Goal: Feedback & Contribution: Leave review/rating

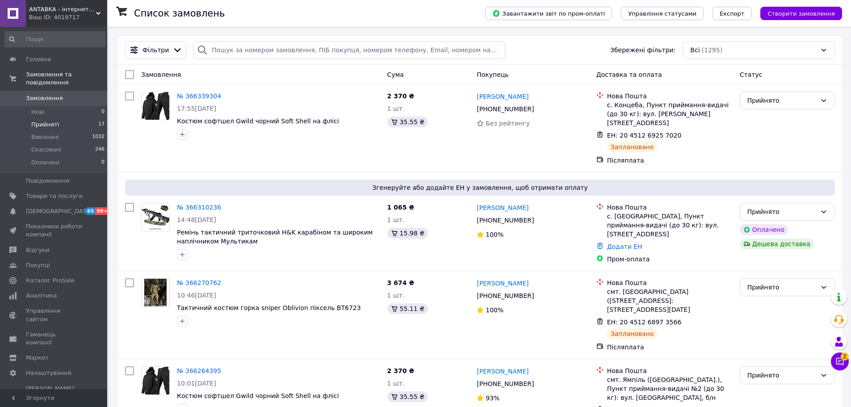
click at [36, 121] on span "Прийняті" at bounding box center [45, 125] width 28 height 8
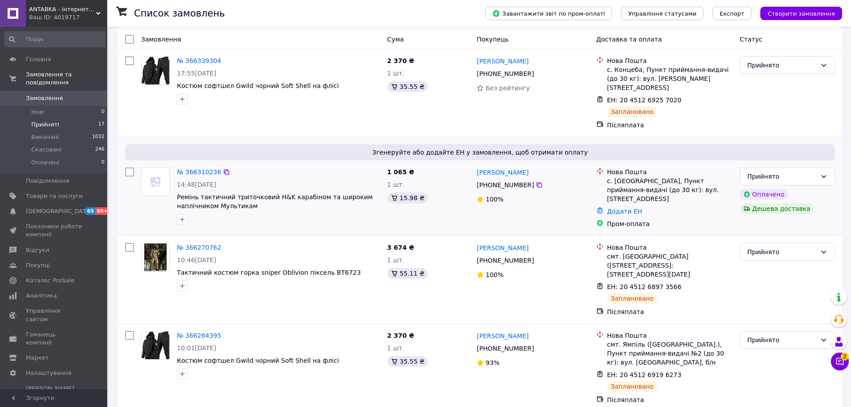
scroll to position [134, 0]
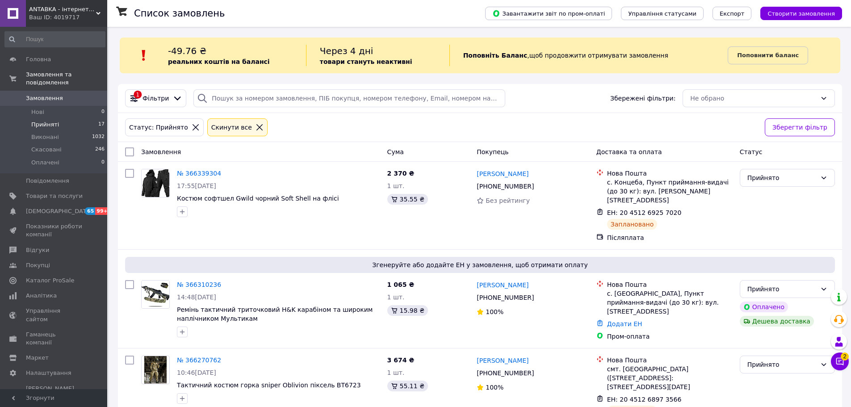
click at [255, 130] on icon at bounding box center [259, 127] width 8 height 8
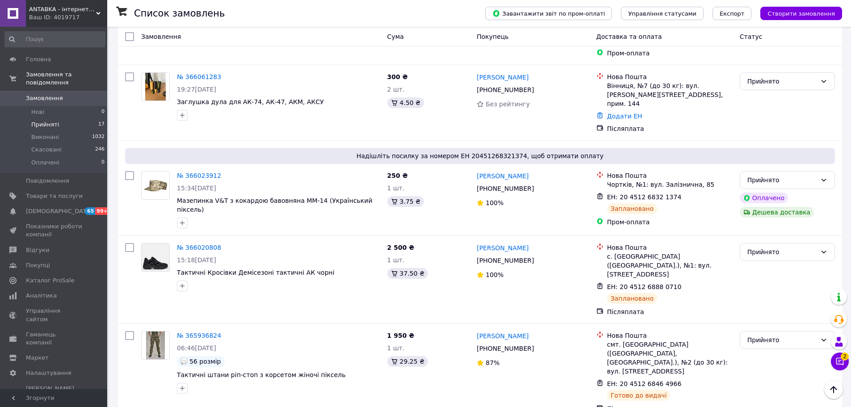
scroll to position [1161, 0]
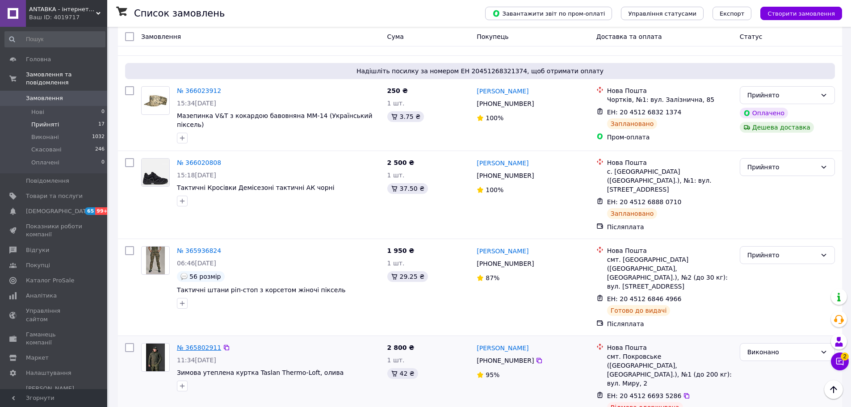
click at [203, 344] on link "№ 365802911" at bounding box center [199, 347] width 44 height 7
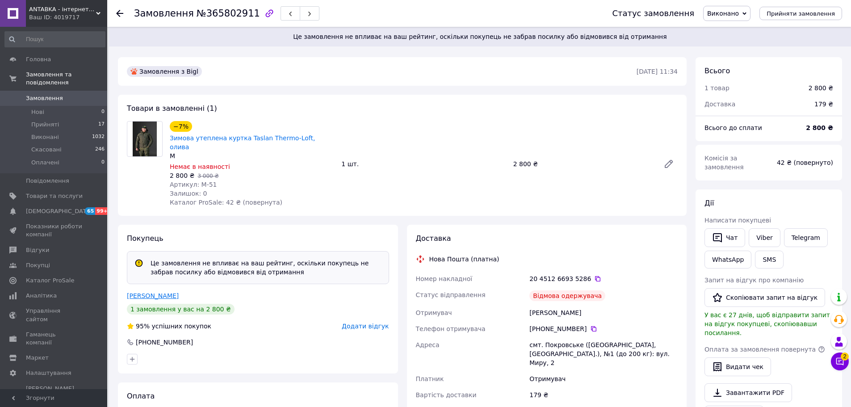
click at [176, 292] on link "Савченко Олександр" at bounding box center [153, 295] width 52 height 7
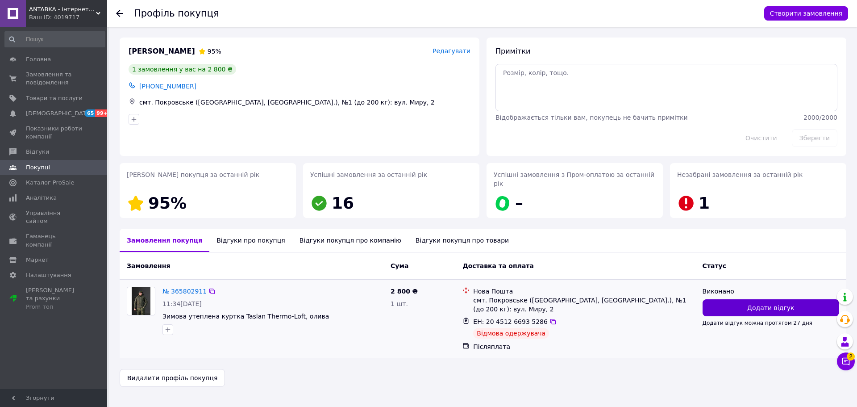
click at [721, 300] on button "Додати відгук" at bounding box center [771, 307] width 137 height 17
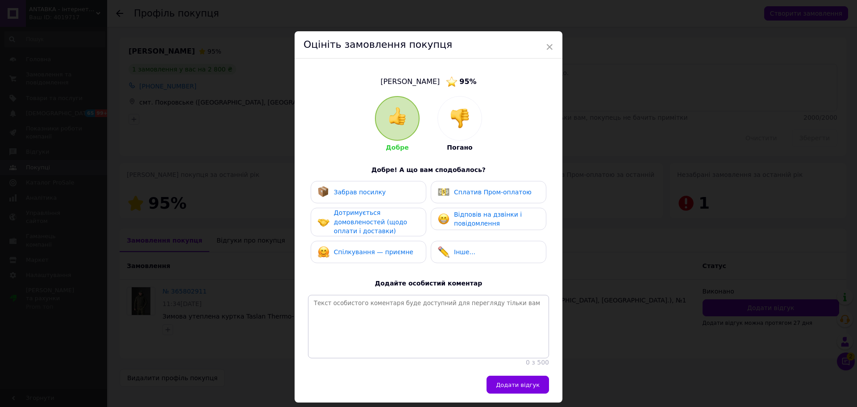
click at [475, 113] on div at bounding box center [460, 118] width 44 height 44
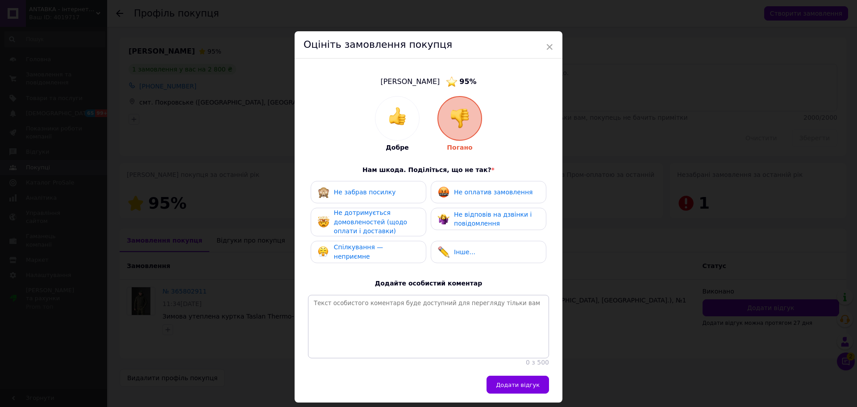
click at [372, 186] on div "Не забрав посилку" at bounding box center [357, 192] width 78 height 12
click at [376, 220] on span "Не дотримується домовленостей (щодо оплати і доставки)" at bounding box center [370, 221] width 73 height 25
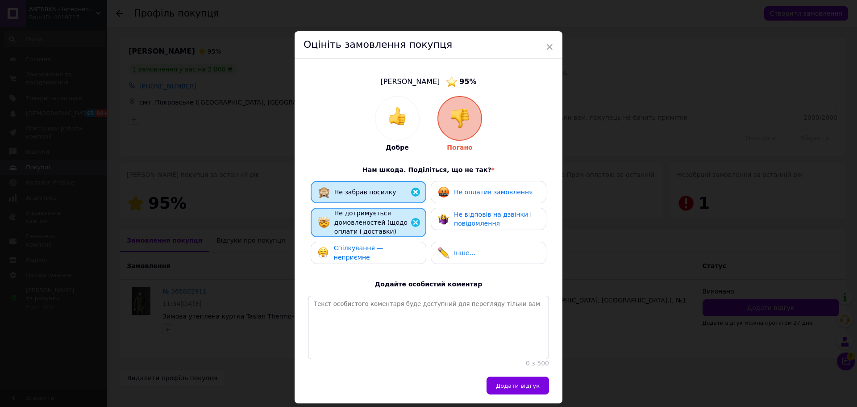
click at [525, 389] on span "Додати відгук" at bounding box center [518, 385] width 44 height 7
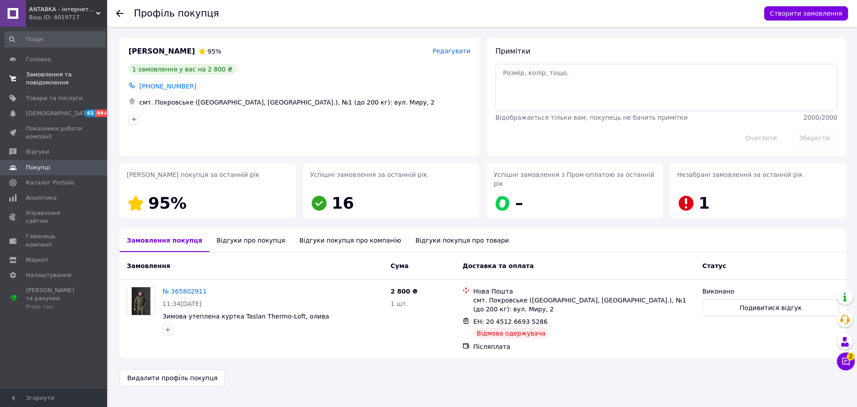
click at [57, 77] on span "Замовлення та повідомлення" at bounding box center [54, 79] width 57 height 16
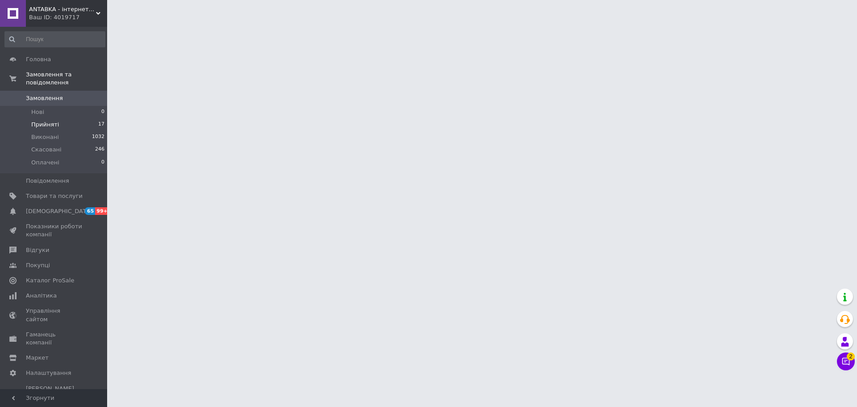
click at [52, 121] on span "Прийняті" at bounding box center [45, 125] width 28 height 8
